Goal: Information Seeking & Learning: Find specific fact

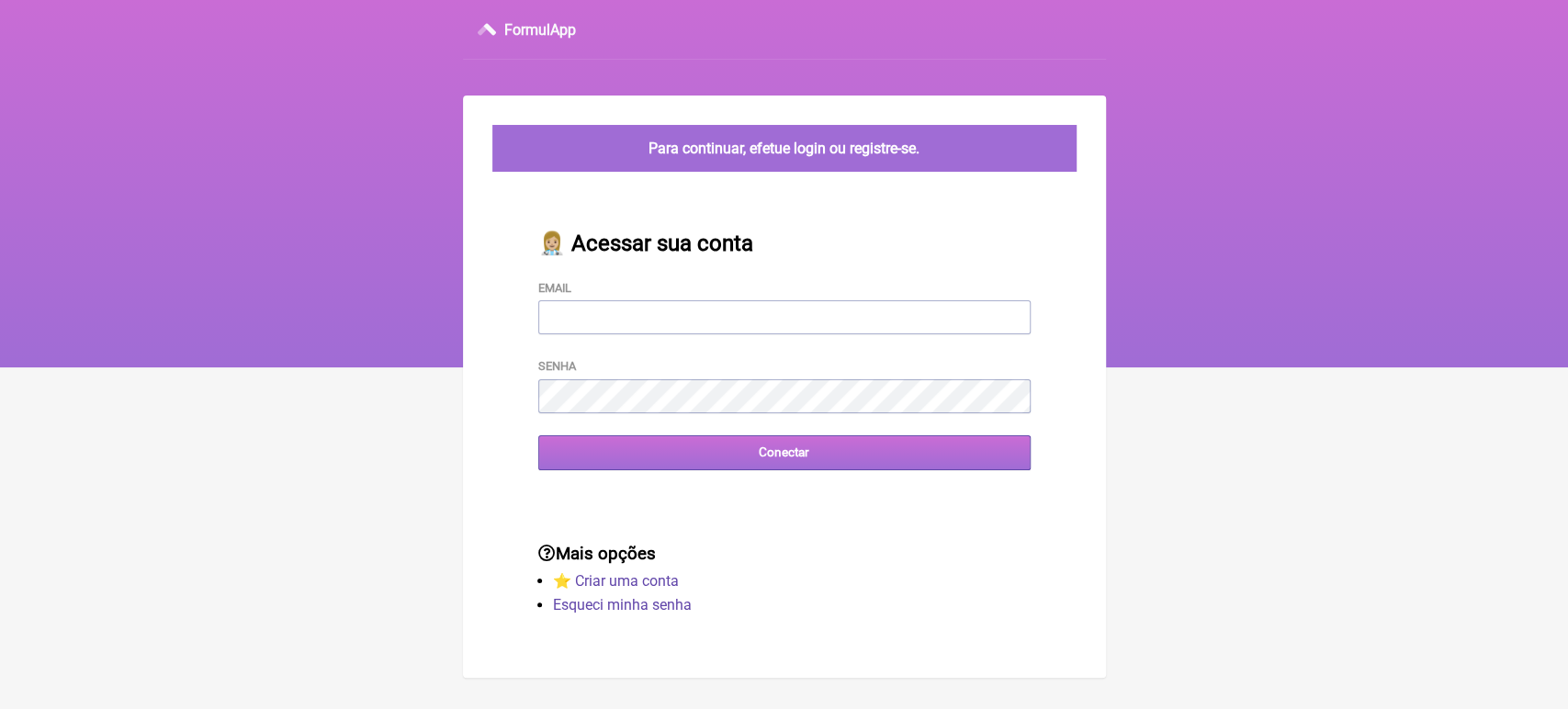
type input "[EMAIL_ADDRESS][DOMAIN_NAME]"
click at [792, 454] on input "Conectar" at bounding box center [784, 453] width 492 height 34
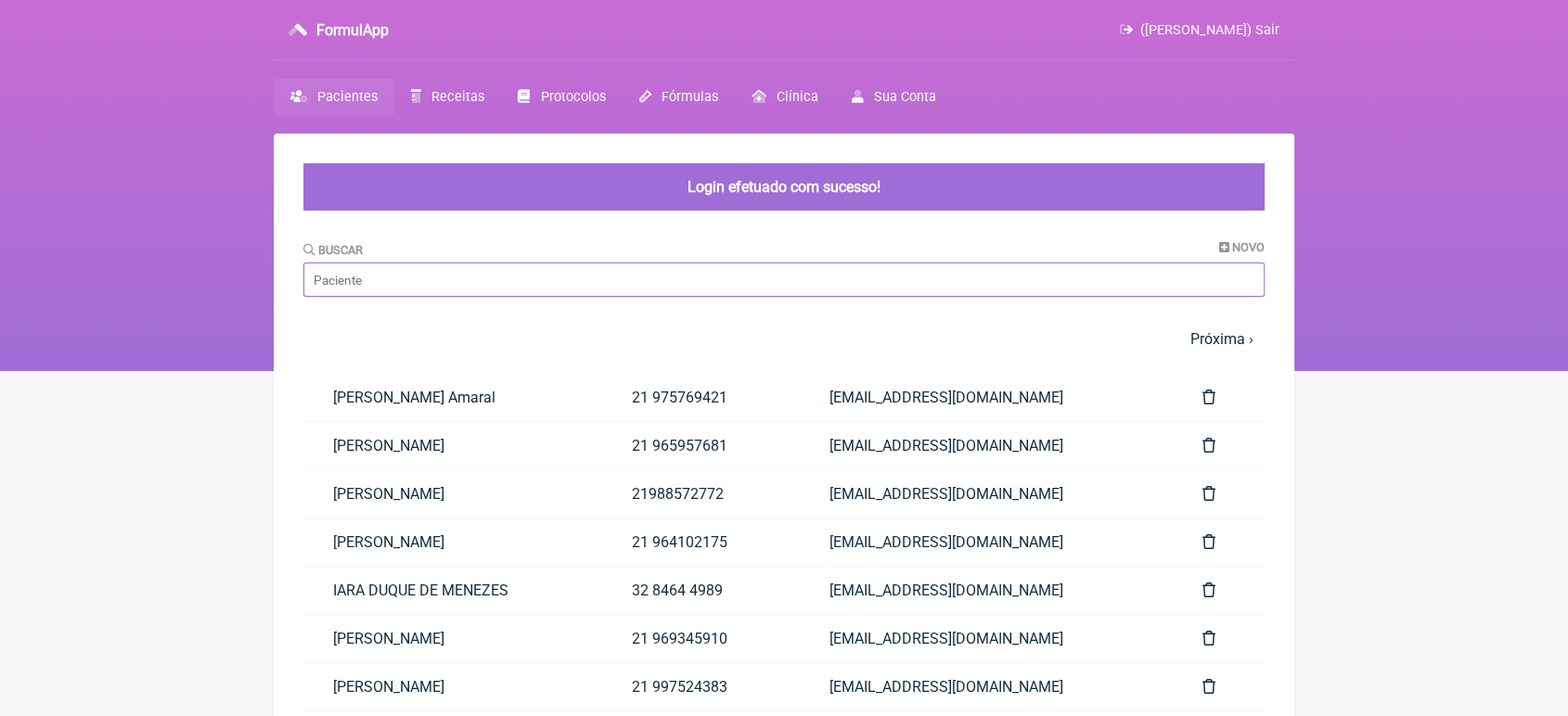
click at [647, 290] on input "Buscar" at bounding box center [783, 280] width 961 height 34
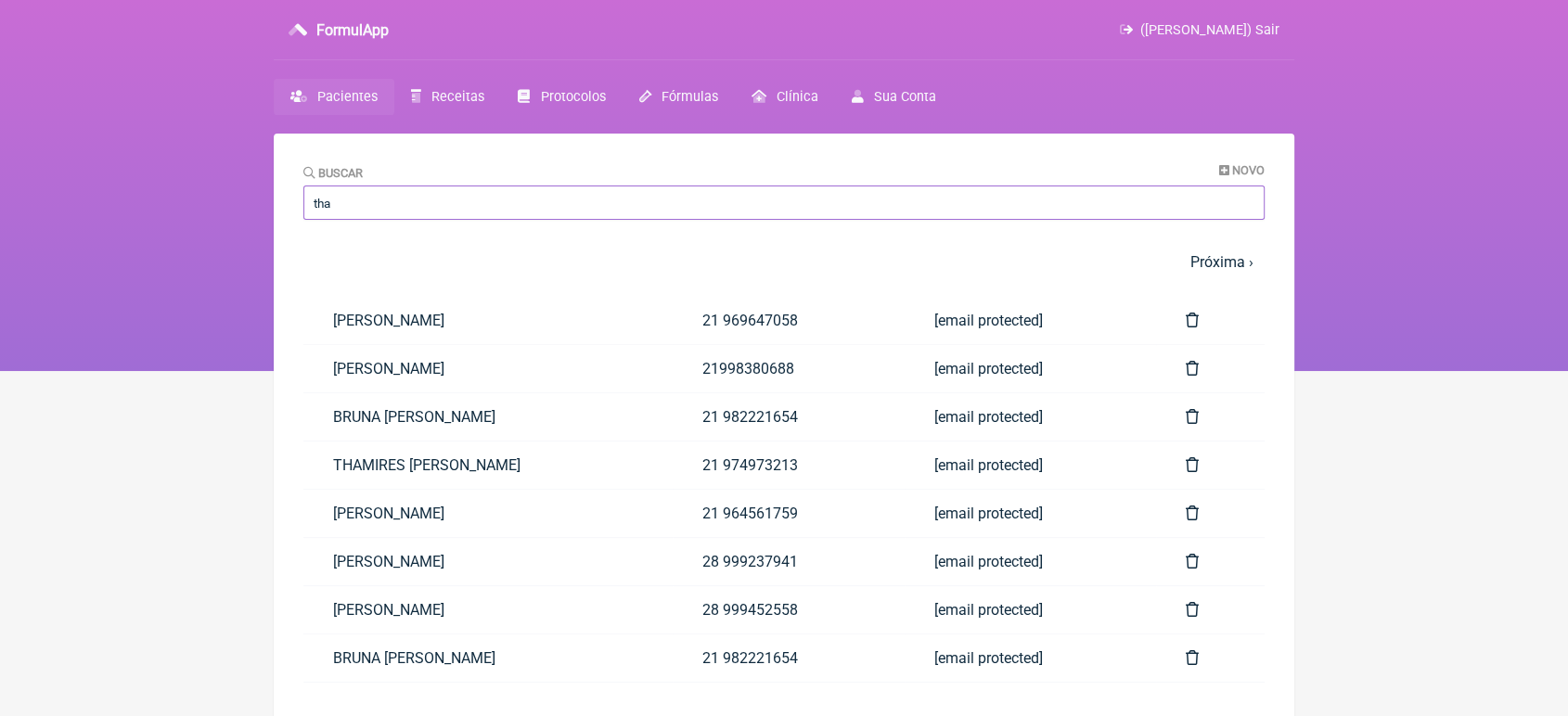
type input "tha"
click at [712, 172] on div "Buscar Novo tha" at bounding box center [783, 191] width 961 height 57
click at [465, 311] on link "[PERSON_NAME]" at bounding box center [487, 320] width 369 height 47
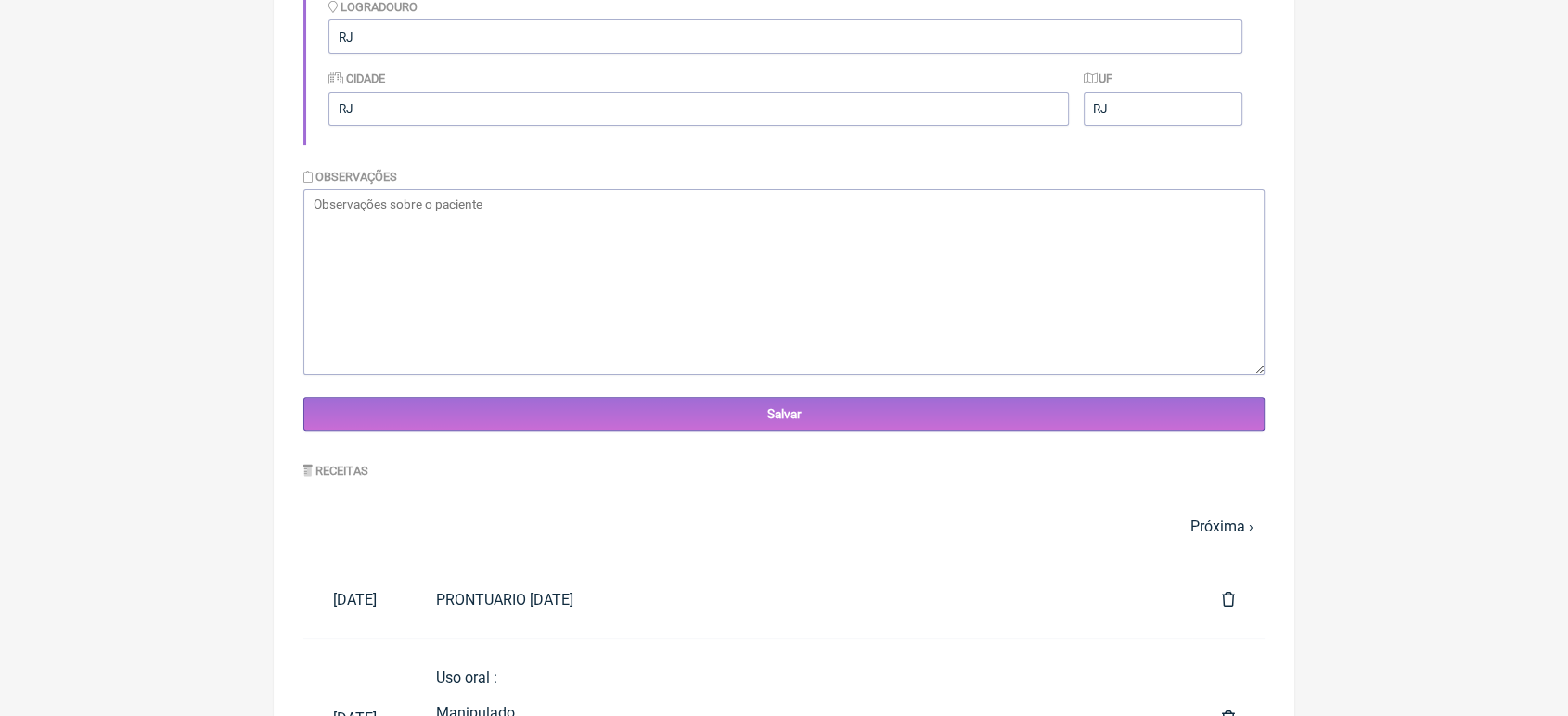
scroll to position [493, 0]
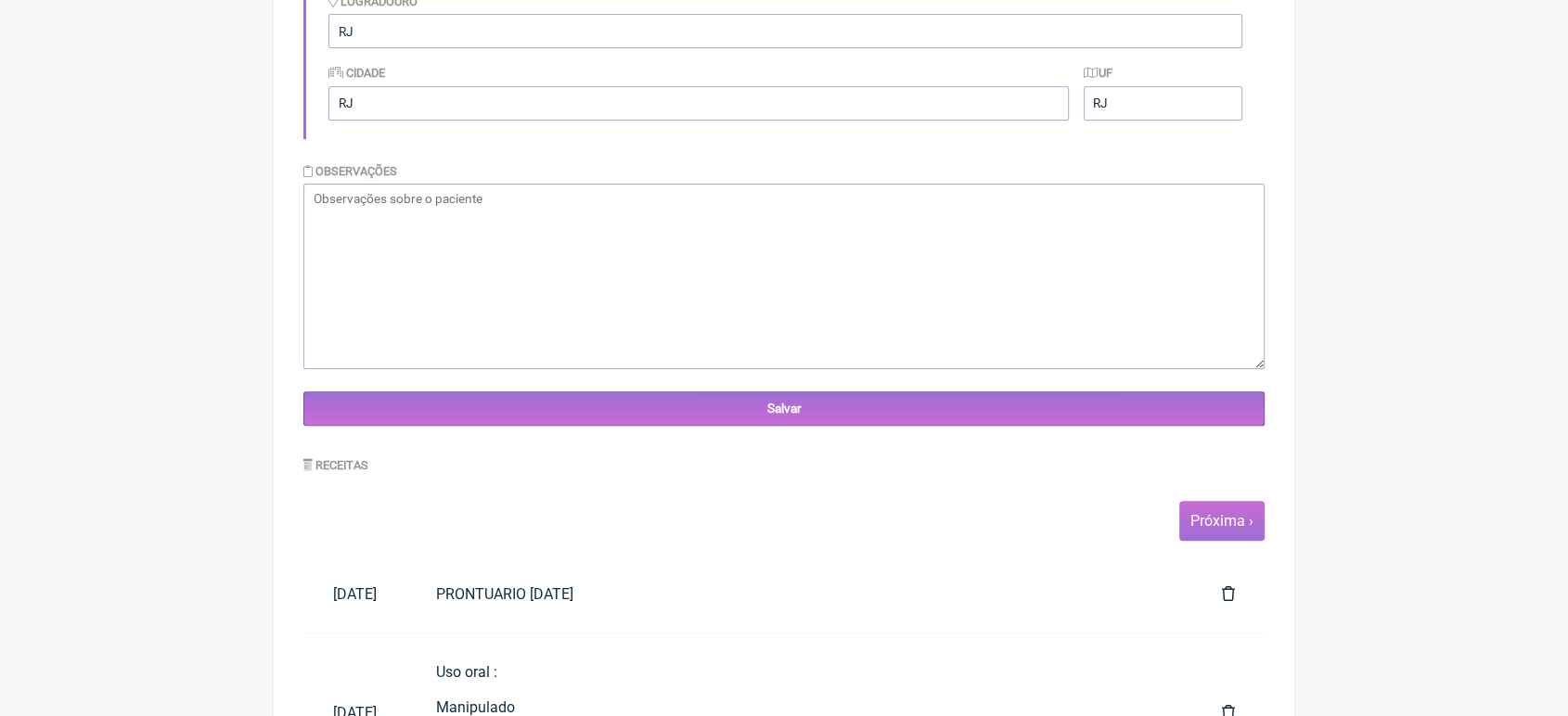
click at [1234, 526] on link "Próxima ›" at bounding box center [1221, 521] width 63 height 18
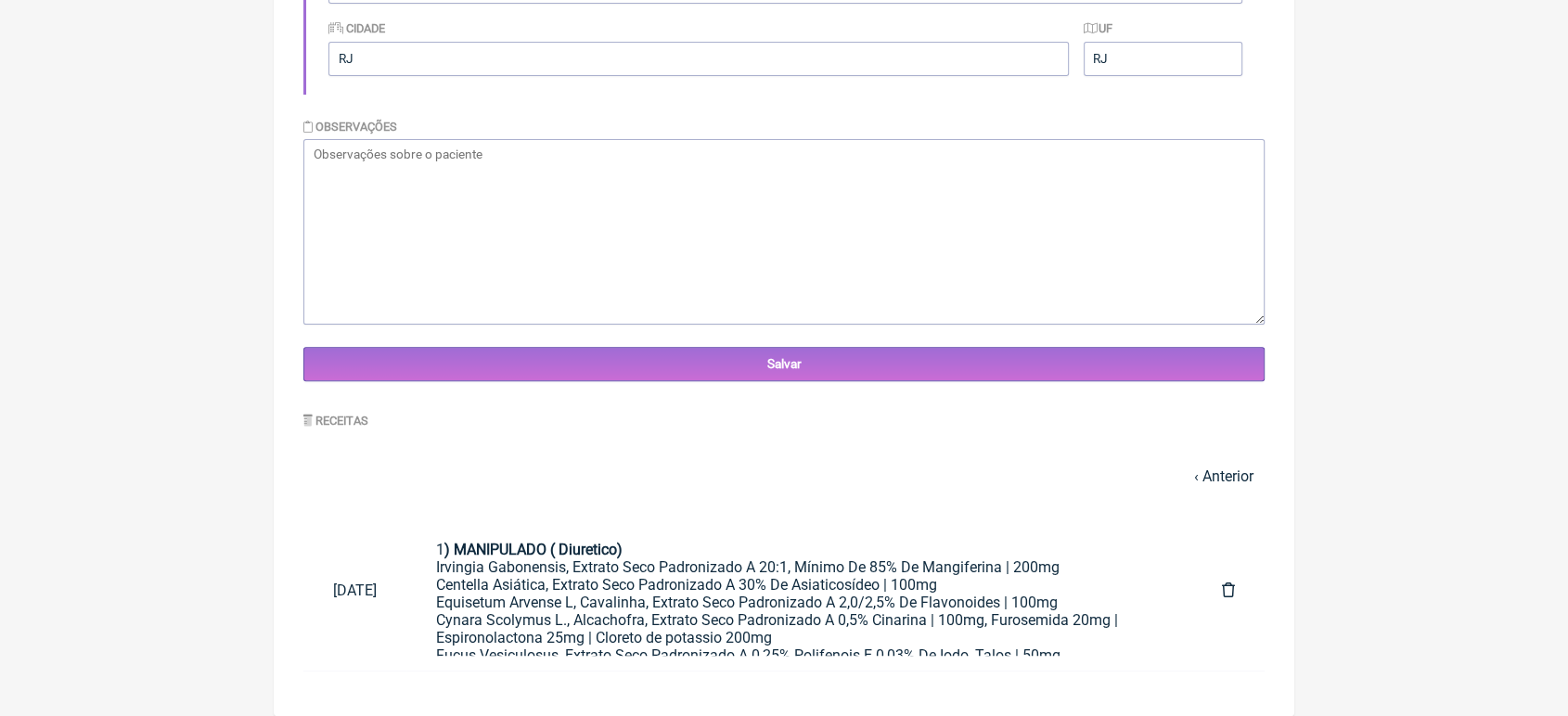
scroll to position [545, 0]
click at [1175, 642] on link "1 ) MANIPULADO ( Diuretico) Irvingia Gabonensis, Extrato Seco Padronizado A 20:…" at bounding box center [799, 591] width 786 height 130
click at [1244, 468] on link "‹ Anterior" at bounding box center [1223, 477] width 59 height 18
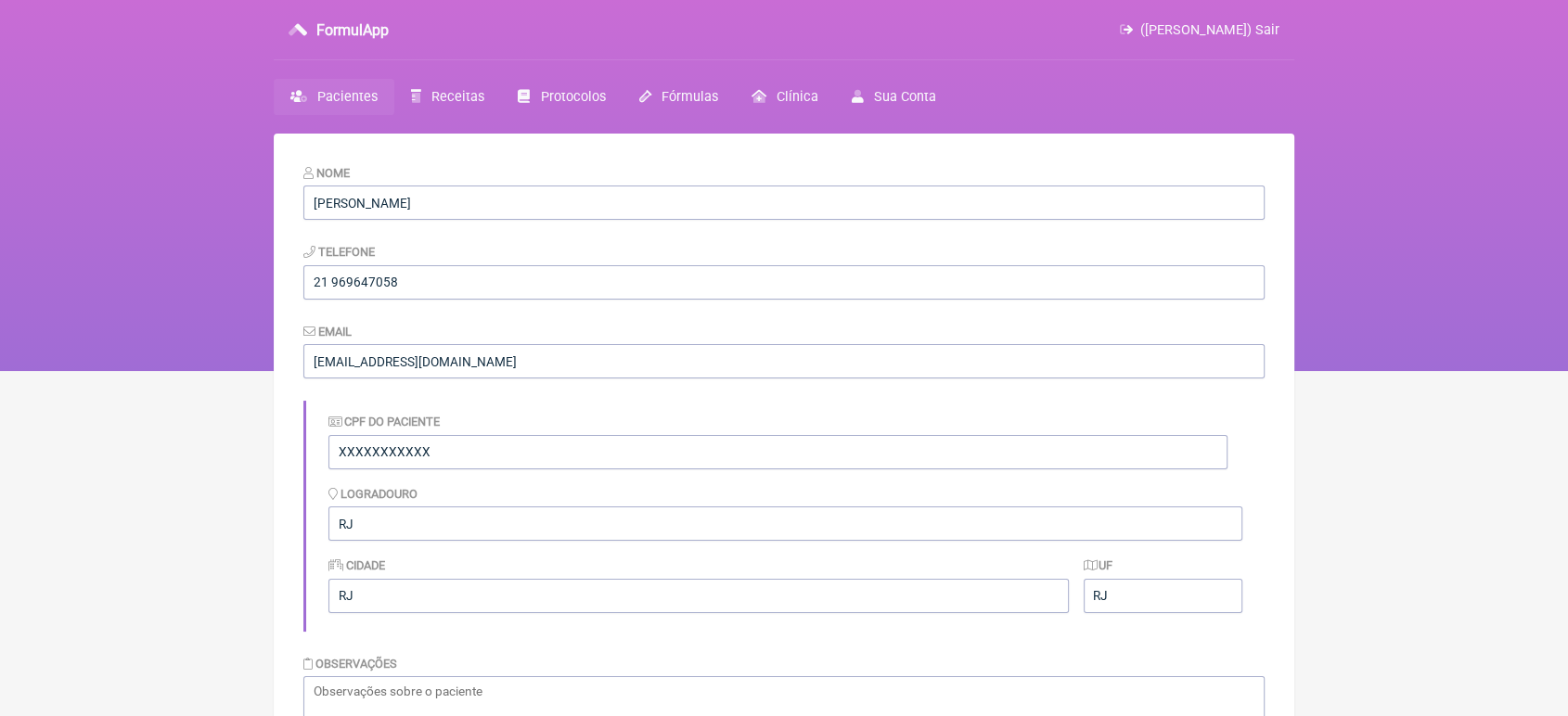
scroll to position [1586, 0]
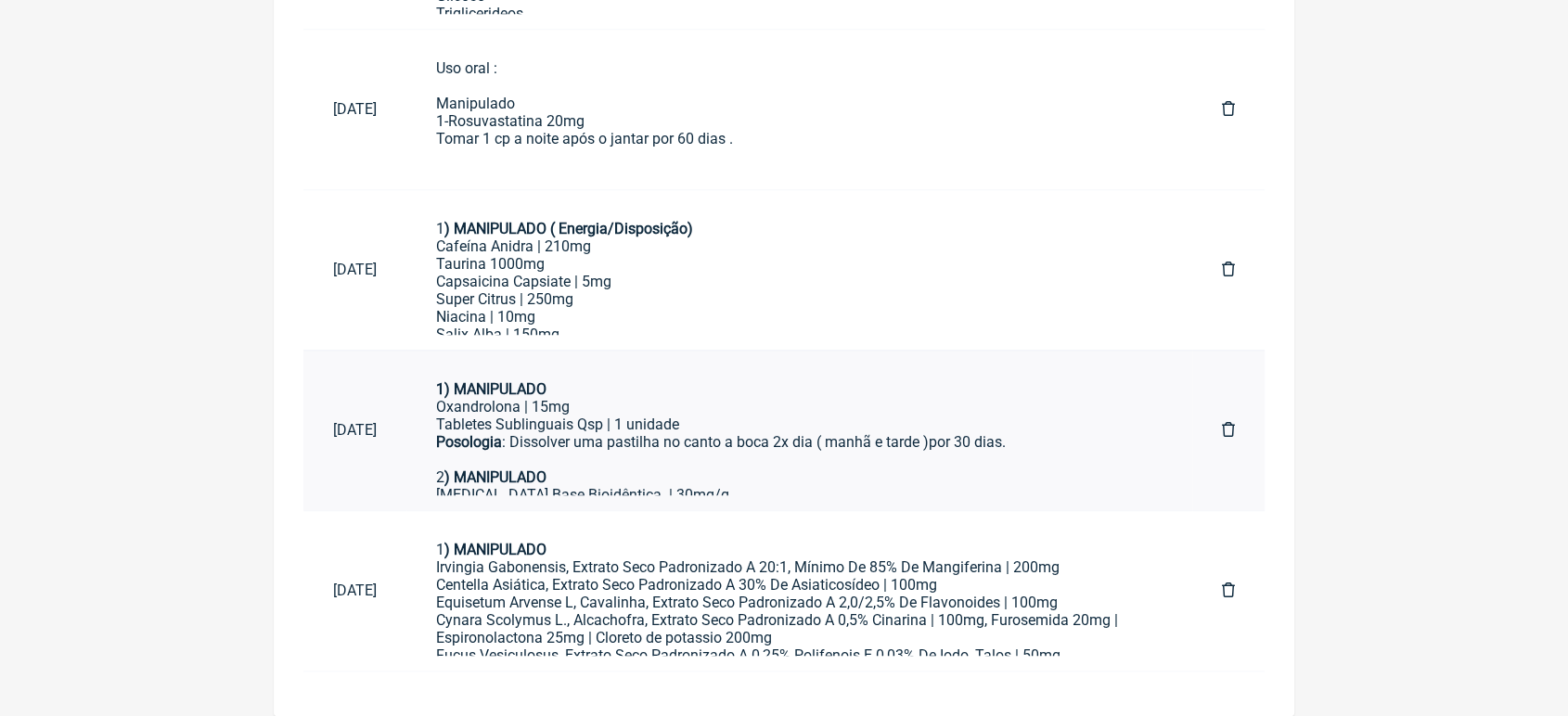
click at [696, 451] on div "Posologia : Dissolver uma pastilha no canto a boca 2x dia ( manhã e tarde )por …" at bounding box center [799, 459] width 726 height 53
click at [784, 243] on div "Cafeína Anidra | 210mg Taurina 1000mg" at bounding box center [799, 255] width 726 height 35
click at [657, 144] on div "Uso oral : Manipulado 1-Rosuvastatina 20mg Tomar 1 cp a noite após o jantar por…" at bounding box center [799, 129] width 726 height 141
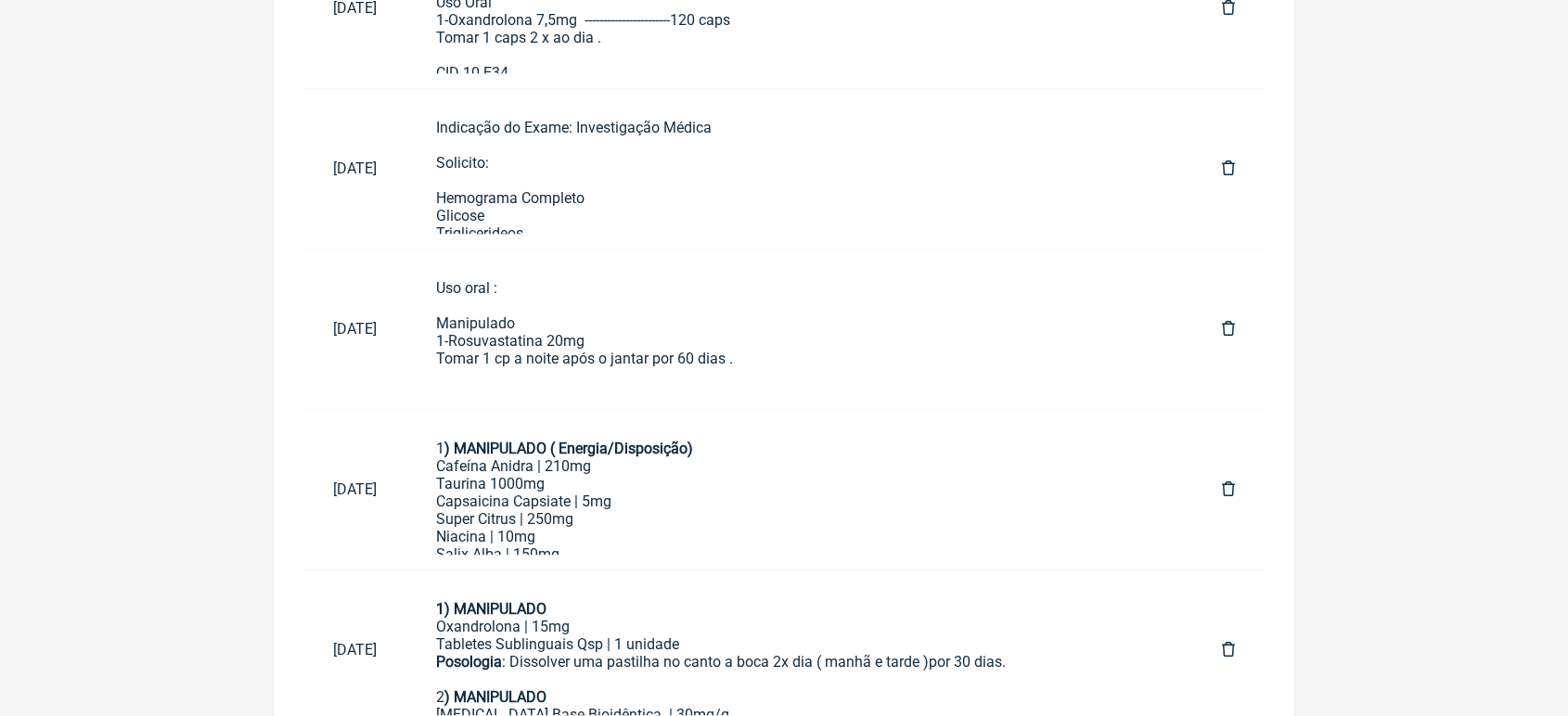
scroll to position [155, 0]
